Goal: Find specific page/section: Find specific page/section

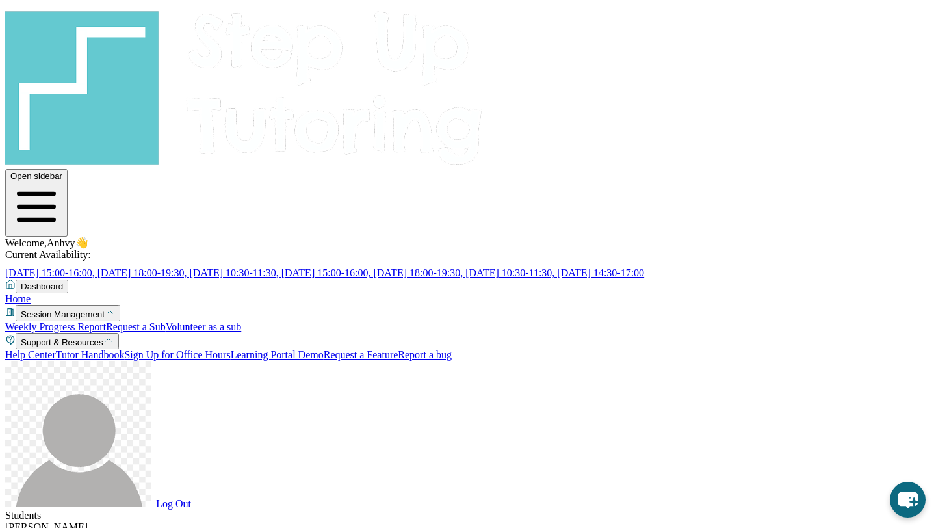
click at [33, 68] on div "Open sidebar Welcome, Anhvy 👋 Current Availability: Monday 15:00-16:00, Tuesday…" at bounding box center [468, 142] width 926 height 274
click at [48, 51] on img at bounding box center [244, 85] width 478 height 161
click at [119, 16] on div "Open sidebar Welcome, Anhvy 👋 Current Availability: Monday 15:00-16:00, Tuesday…" at bounding box center [468, 142] width 926 height 274
click at [73, 26] on img at bounding box center [244, 85] width 478 height 161
click at [74, 25] on img at bounding box center [244, 85] width 478 height 161
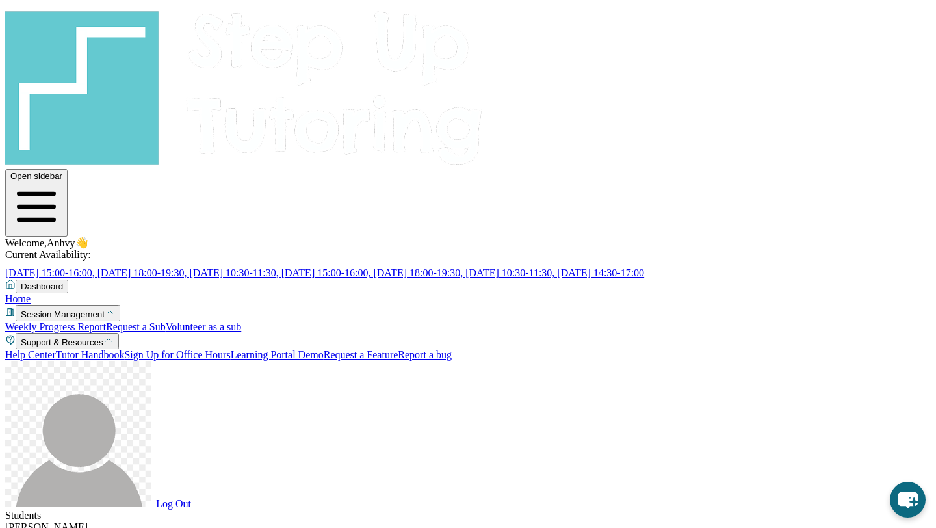
click at [382, 267] on span "[DATE] 15:00-16:00, [DATE] 18:00-19:30, [DATE] 10:30-11:30, [DATE] 15:00-16:00,…" at bounding box center [324, 272] width 639 height 11
click at [63, 282] on span "Dashboard" at bounding box center [42, 287] width 42 height 10
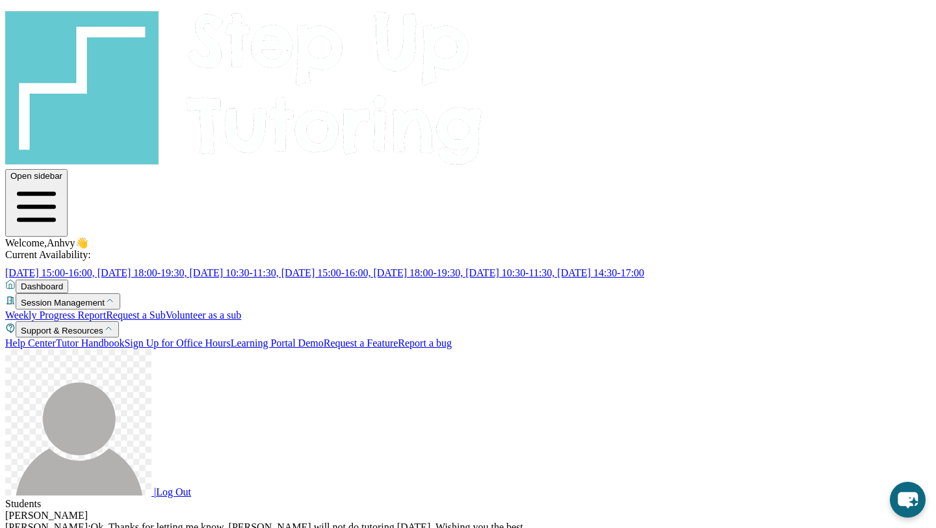
click at [63, 282] on span "Dashboard" at bounding box center [42, 287] width 42 height 10
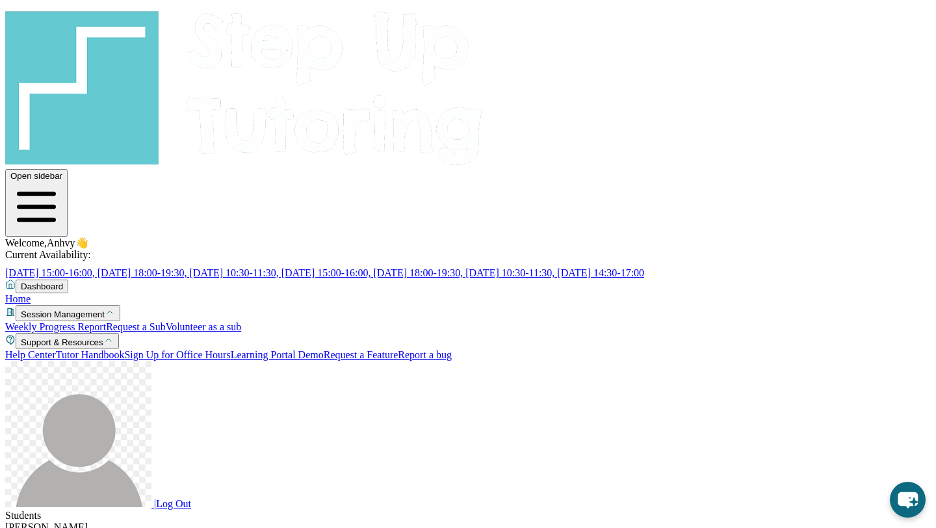
click at [80, 34] on img at bounding box center [244, 85] width 478 height 161
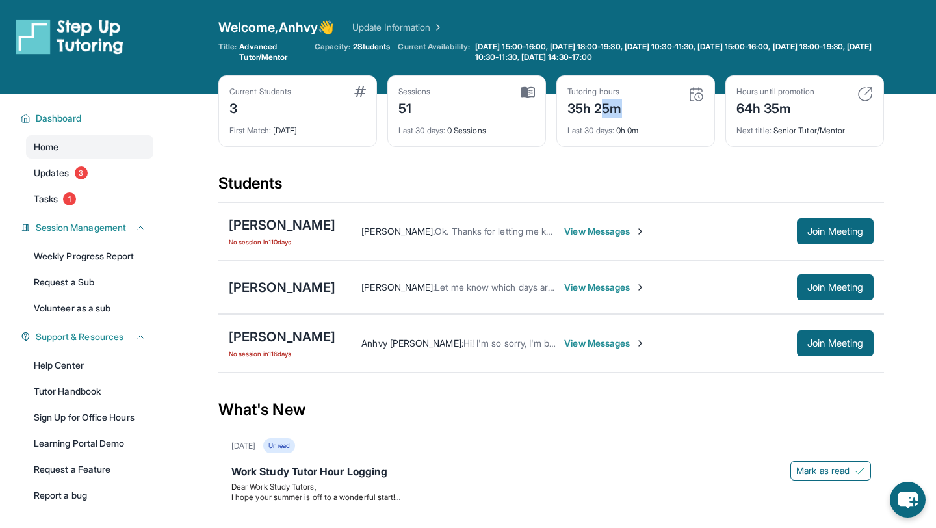
drag, startPoint x: 640, startPoint y: 107, endPoint x: 600, endPoint y: 112, distance: 40.1
click at [601, 112] on div "Tutoring hours 35h 25m" at bounding box center [636, 101] width 137 height 31
click at [600, 112] on div "35h 25m" at bounding box center [595, 107] width 55 height 21
click at [466, 281] on div "[PERSON_NAME] : Let me know which days are good for you for tutoring. Thank you!" at bounding box center [458, 287] width 195 height 13
click at [418, 26] on link "Update Information" at bounding box center [397, 27] width 91 height 13
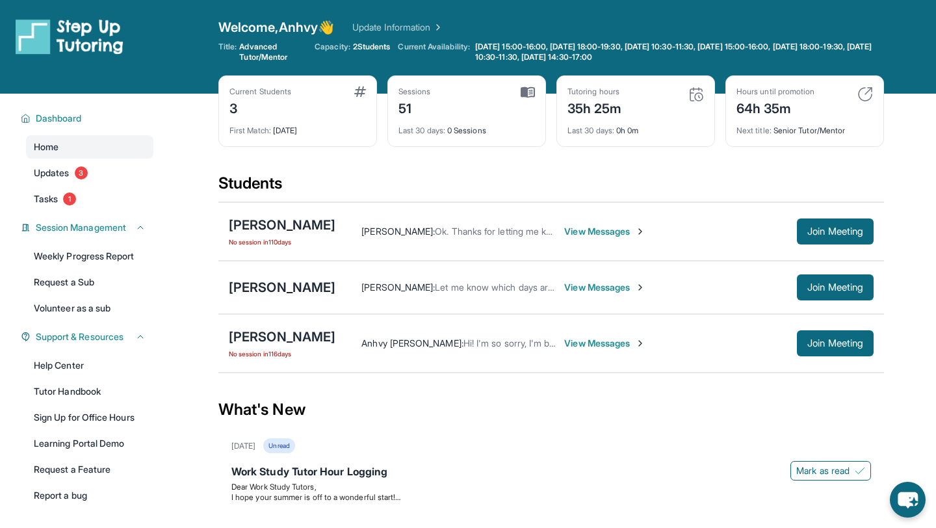
click at [564, 287] on span "View Messages" at bounding box center [604, 287] width 81 height 13
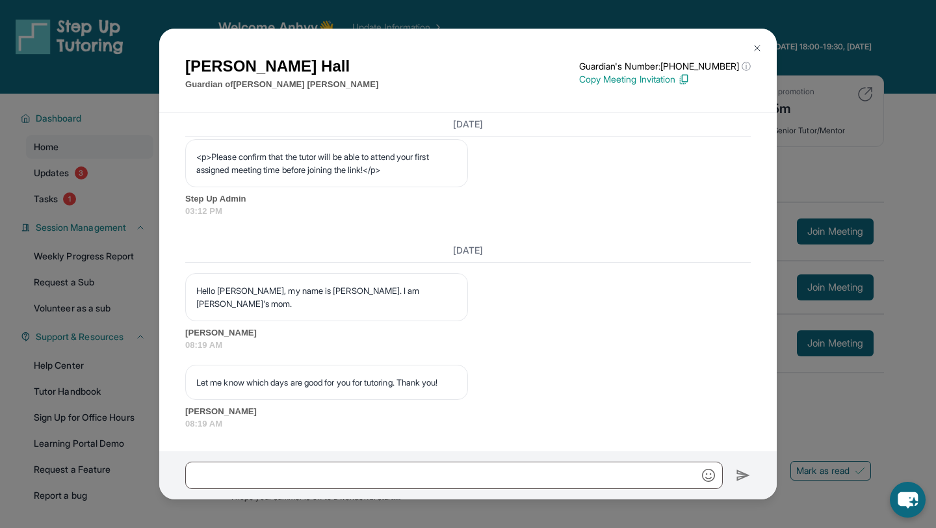
scroll to position [869, 0]
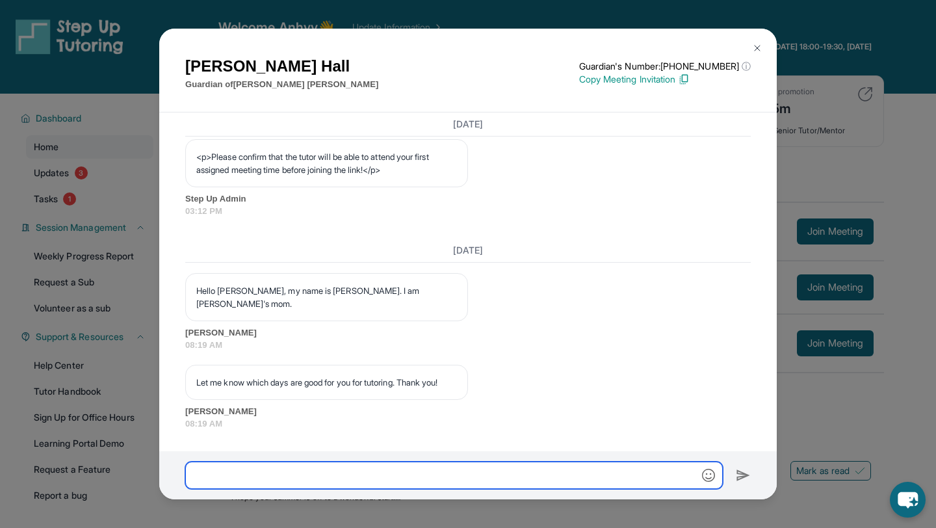
click at [393, 478] on input "text" at bounding box center [454, 475] width 538 height 27
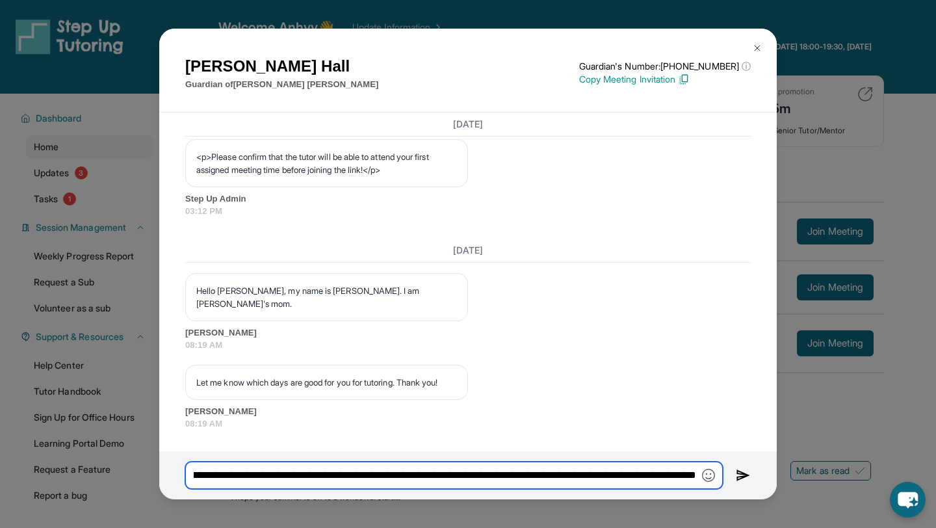
scroll to position [0, 134]
type input "**********"
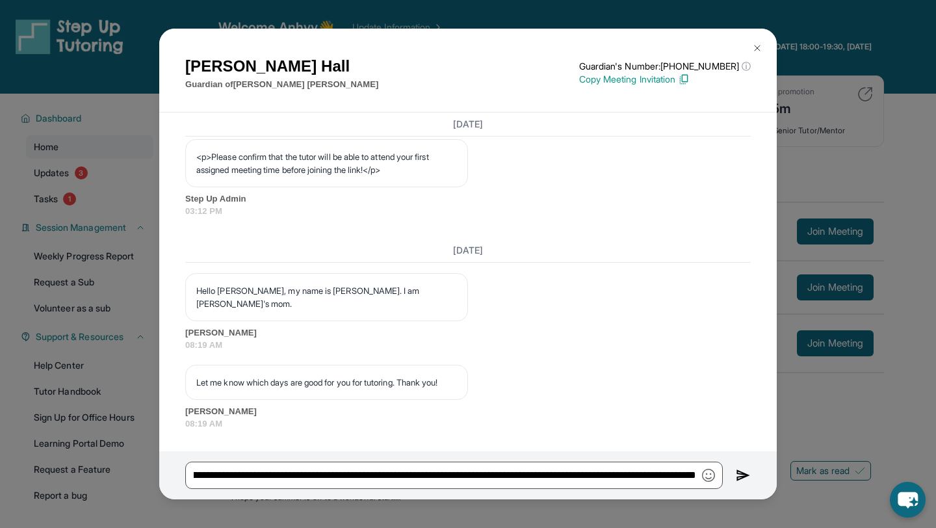
click at [740, 471] on img at bounding box center [743, 475] width 15 height 16
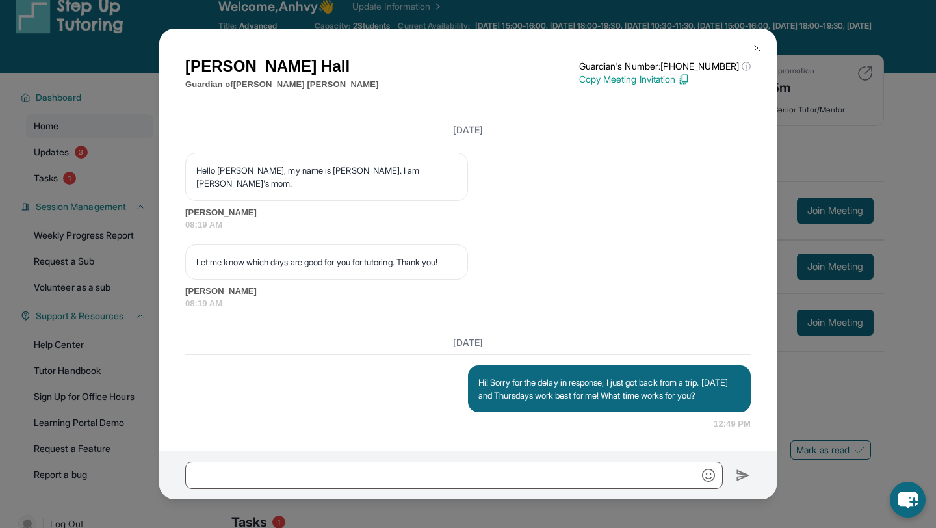
scroll to position [21, 0]
click at [853, 383] on div "[PERSON_NAME] Guardian of [PERSON_NAME] Guardian's Number: [PHONE_NUMBER] ⓘ Thi…" at bounding box center [468, 264] width 936 height 528
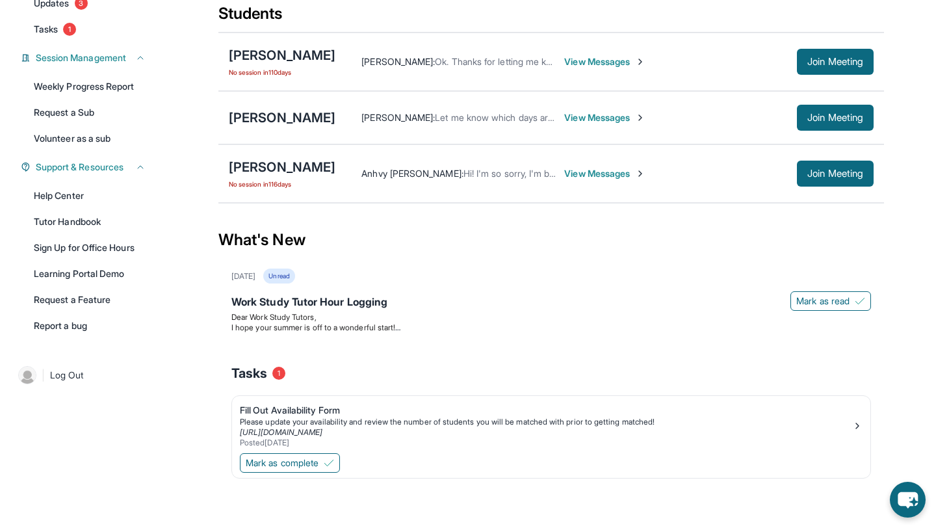
scroll to position [0, 0]
